Goal: Check status

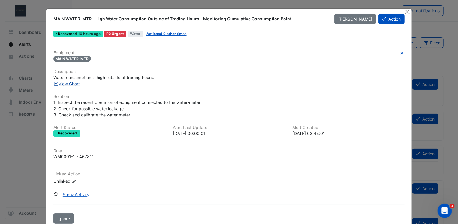
click at [72, 82] on link "View Chart" at bounding box center [66, 83] width 27 height 5
